Goal: Find specific page/section: Find specific page/section

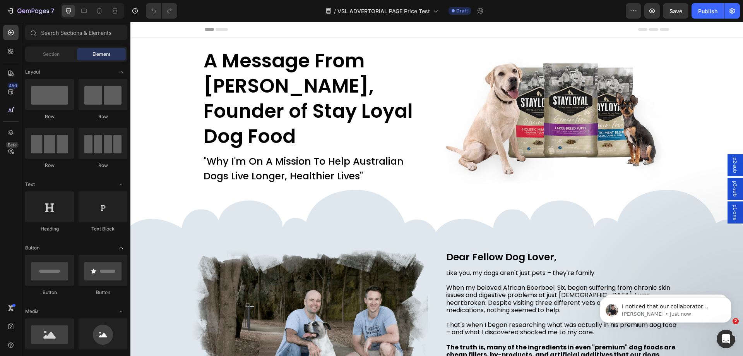
click at [731, 162] on span "p2-sub" at bounding box center [735, 165] width 8 height 16
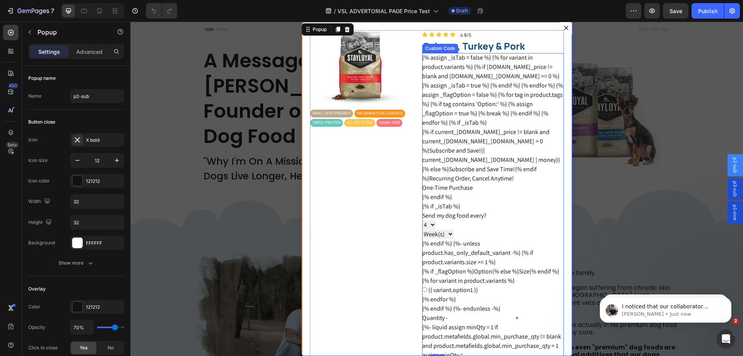
scroll to position [121, 0]
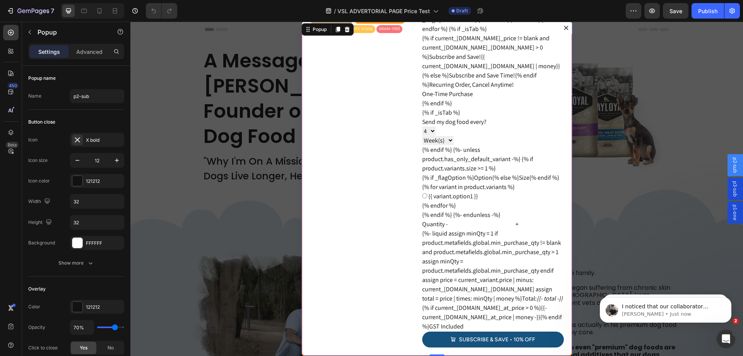
click at [731, 188] on span "p3-sub" at bounding box center [735, 189] width 8 height 16
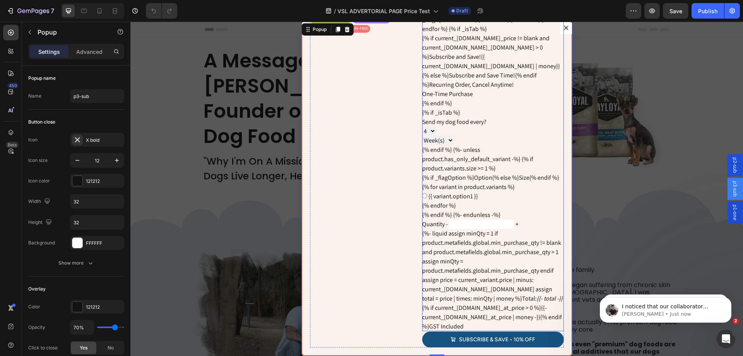
scroll to position [232, 0]
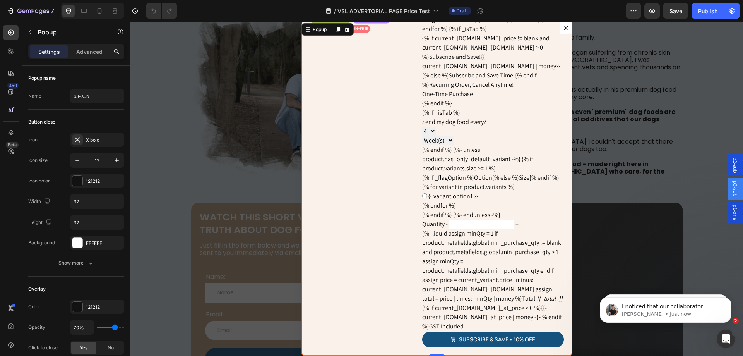
click at [735, 214] on div "p1-one" at bounding box center [734, 212] width 15 height 22
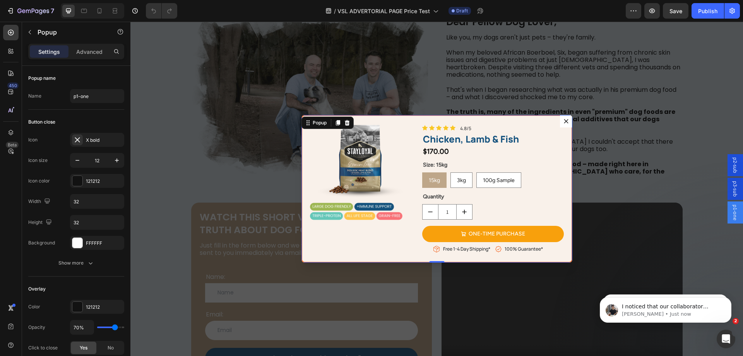
click at [566, 119] on button "Dialog content" at bounding box center [566, 121] width 12 height 12
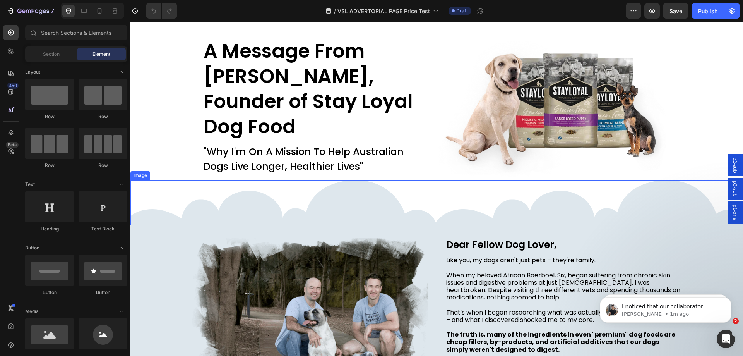
scroll to position [0, 0]
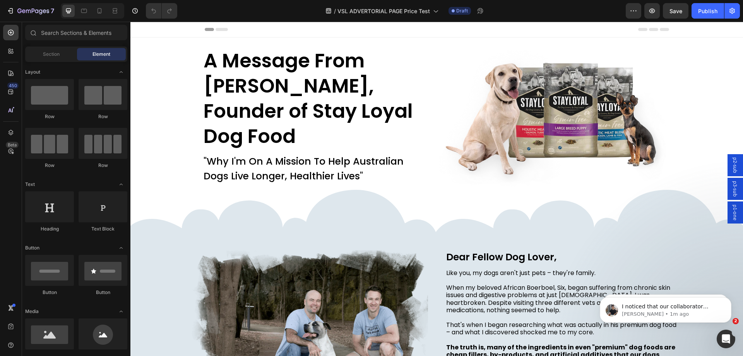
click at [733, 163] on div "p2-sub" at bounding box center [734, 165] width 15 height 22
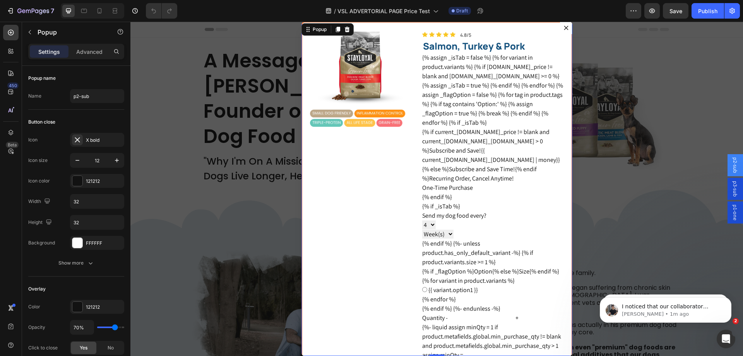
click at [633, 141] on div "Backdrop" at bounding box center [436, 189] width 612 height 334
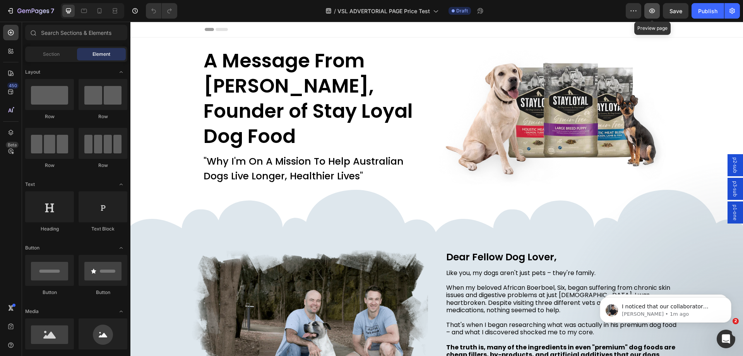
click at [654, 13] on icon "button" at bounding box center [652, 11] width 8 height 8
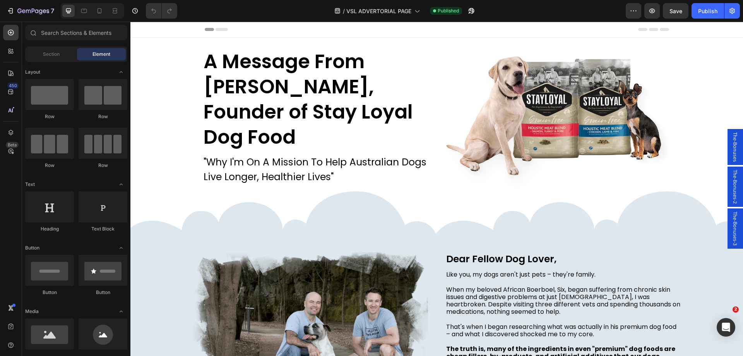
click at [730, 132] on div "The-Bonuses" at bounding box center [734, 147] width 15 height 36
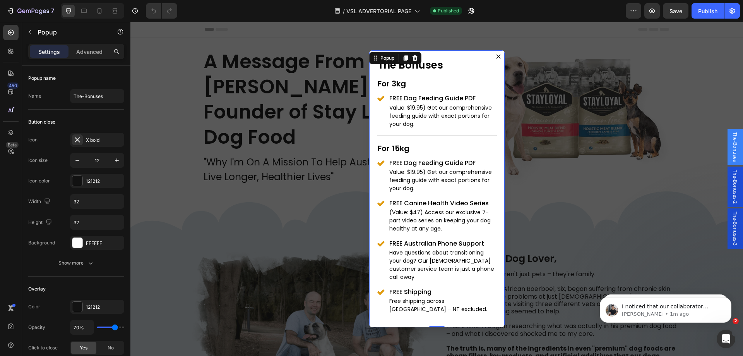
click at [731, 179] on span "The-Bonuses-2" at bounding box center [735, 186] width 8 height 34
click at [732, 229] on span "The-Bonuses-3" at bounding box center [735, 228] width 8 height 34
